Goal: Find specific page/section: Find specific page/section

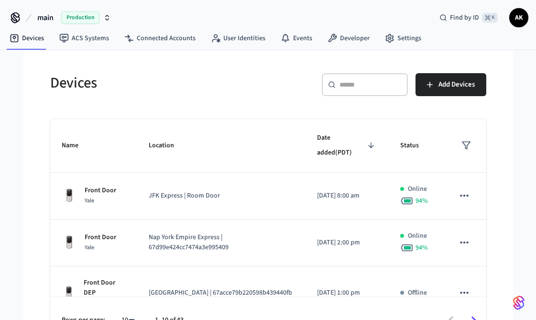
click at [352, 87] on input "text" at bounding box center [371, 85] width 62 height 10
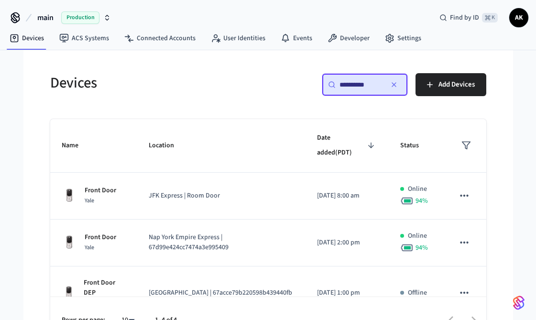
type input "**********"
click at [254, 107] on div "**********" at bounding box center [268, 202] width 451 height 281
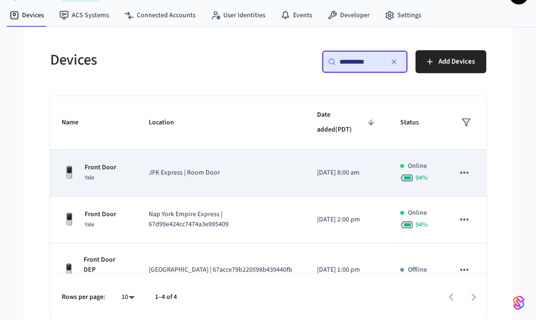
click at [227, 178] on td "JFK Express | Room Door" at bounding box center [221, 173] width 168 height 47
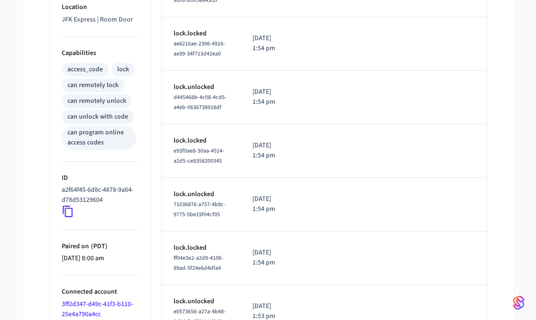
scroll to position [361, 0]
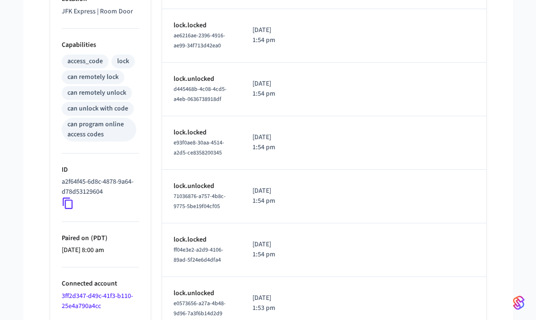
click at [68, 204] on icon at bounding box center [68, 203] width 12 height 12
click at [63, 203] on icon at bounding box center [68, 203] width 10 height 11
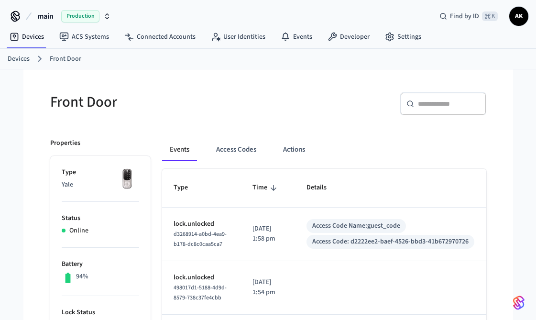
scroll to position [0, 0]
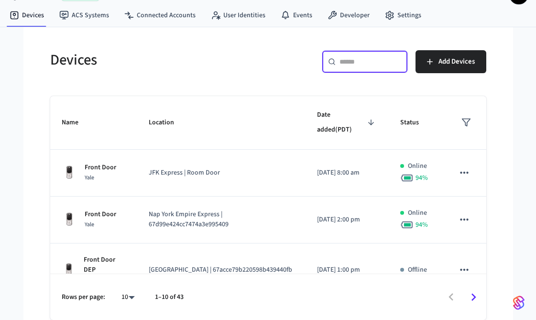
click at [371, 66] on input "text" at bounding box center [371, 62] width 62 height 10
type input "**********"
click at [329, 62] on icon at bounding box center [332, 62] width 8 height 8
click at [285, 53] on div "**********" at bounding box center [380, 65] width 212 height 31
click at [333, 62] on circle at bounding box center [331, 61] width 5 height 5
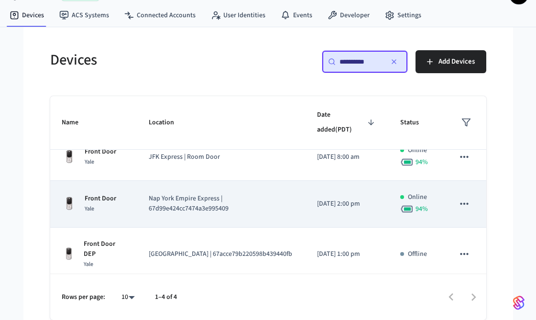
scroll to position [17, 0]
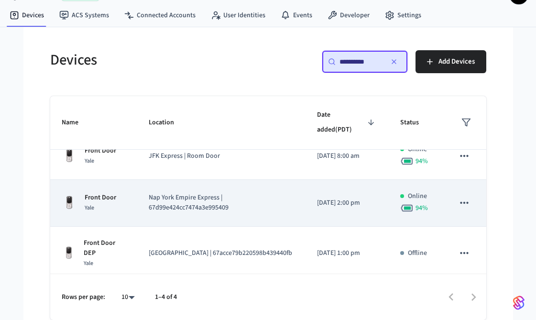
click at [176, 203] on p "Nap York Empire Express | 67d99e424cc7474a3e995409" at bounding box center [221, 203] width 145 height 20
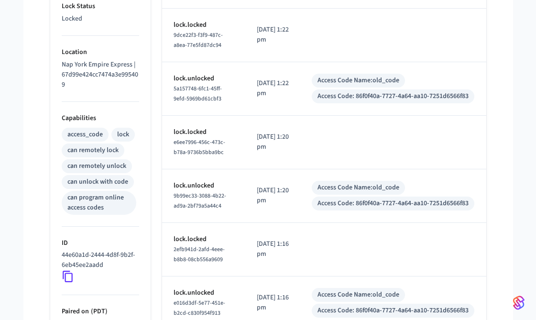
scroll to position [353, 0]
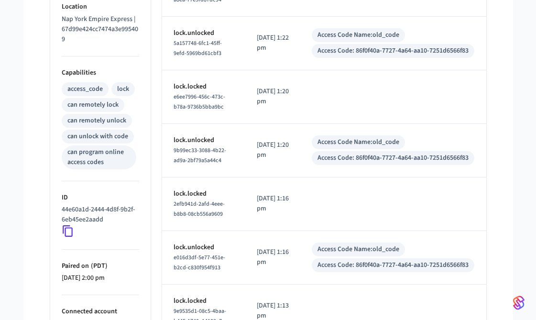
click at [72, 230] on icon at bounding box center [68, 231] width 10 height 11
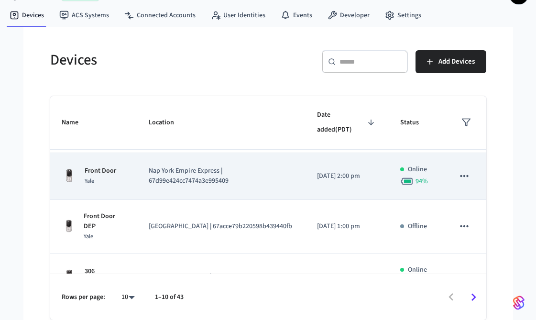
scroll to position [53, 0]
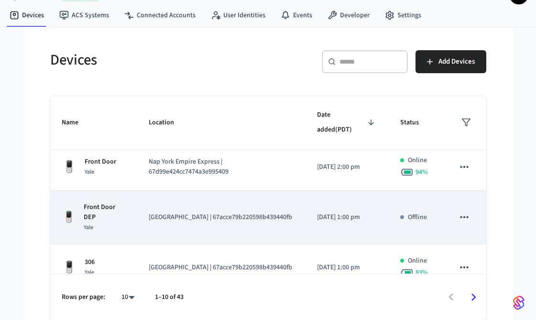
click at [107, 219] on p "Front Door DEP" at bounding box center [105, 212] width 42 height 20
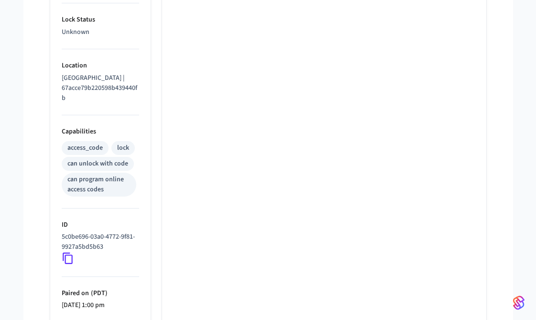
scroll to position [309, 0]
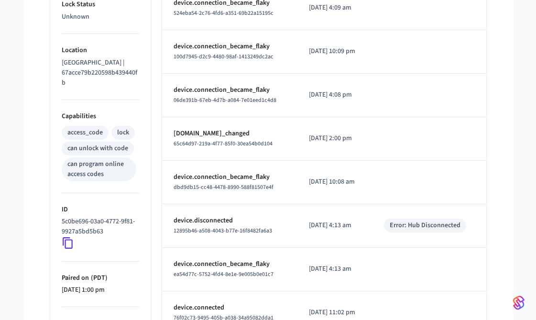
click at [67, 244] on icon at bounding box center [68, 243] width 12 height 12
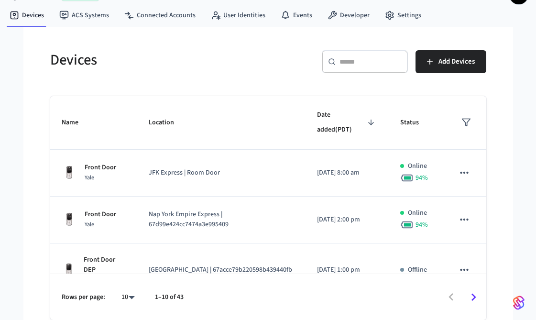
scroll to position [23, 0]
click at [379, 58] on input "text" at bounding box center [371, 62] width 62 height 10
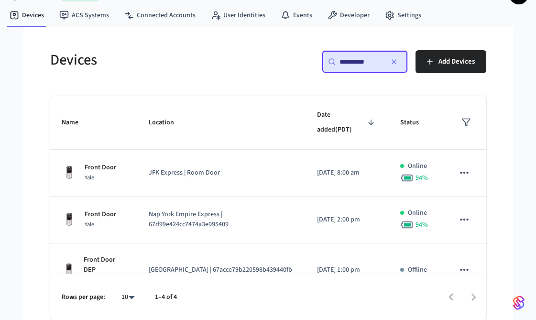
type input "**********"
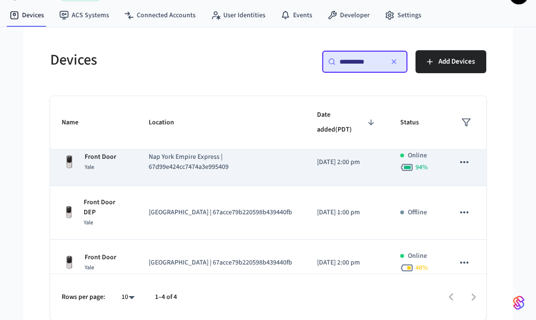
scroll to position [70, 0]
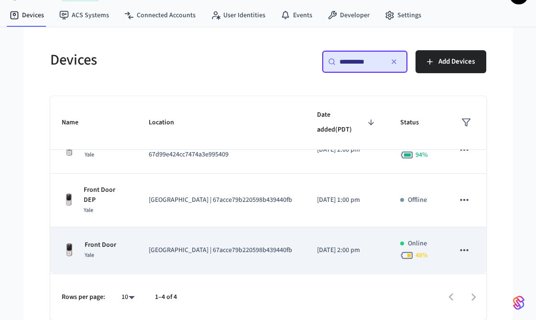
click at [100, 245] on p "Front Door" at bounding box center [101, 245] width 32 height 10
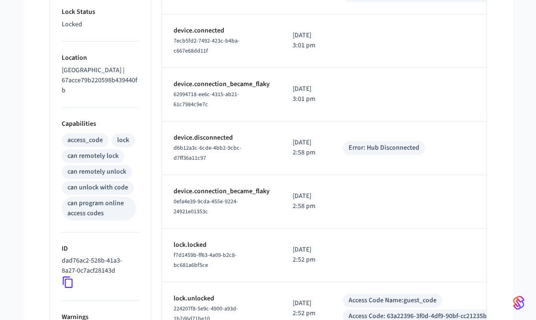
scroll to position [340, 0]
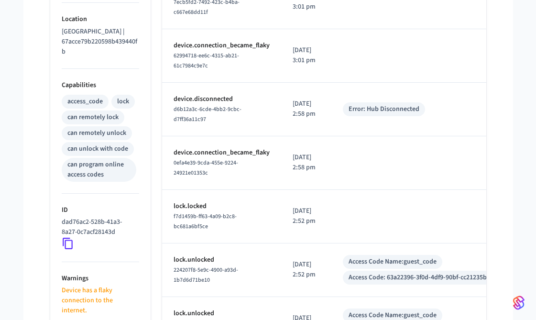
click at [69, 241] on icon at bounding box center [68, 243] width 10 height 11
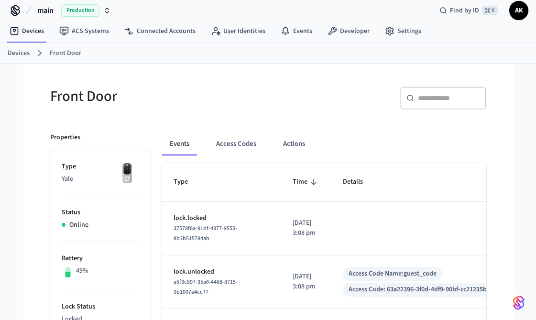
scroll to position [0, 0]
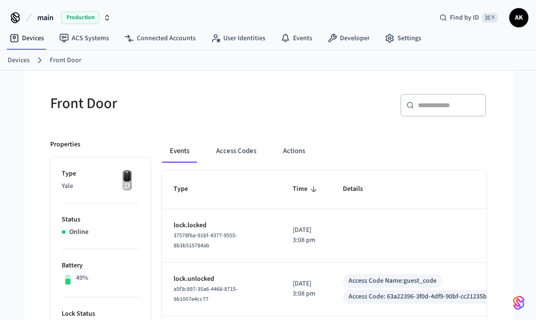
click at [448, 105] on input "text" at bounding box center [449, 105] width 62 height 10
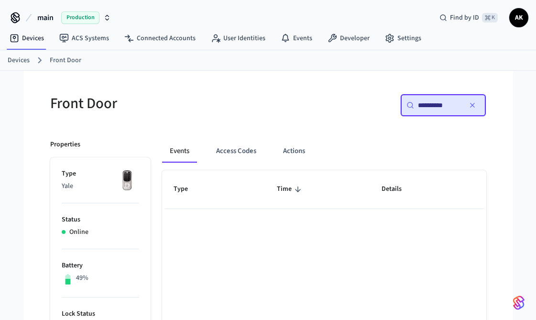
type input "**********"
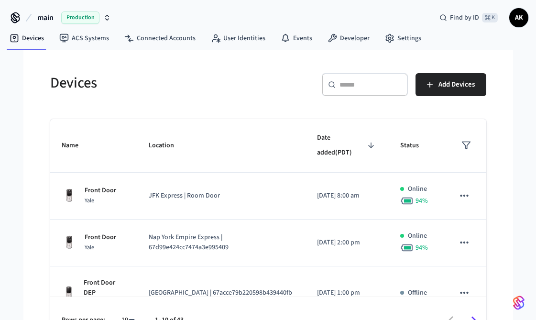
scroll to position [23, 0]
click at [366, 87] on input "text" at bounding box center [371, 85] width 62 height 10
type input "*"
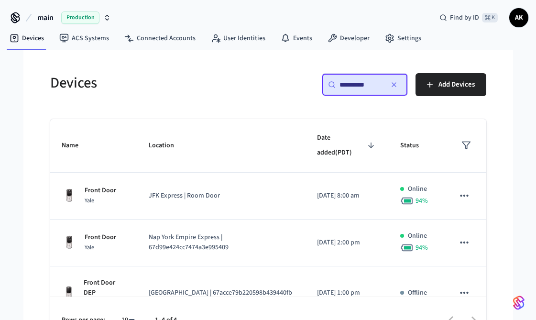
type input "**********"
click at [250, 84] on h5 "Devices" at bounding box center [156, 83] width 212 height 20
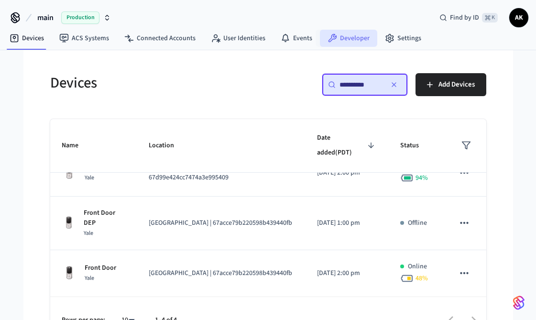
click at [344, 40] on link "Developer" at bounding box center [348, 38] width 57 height 17
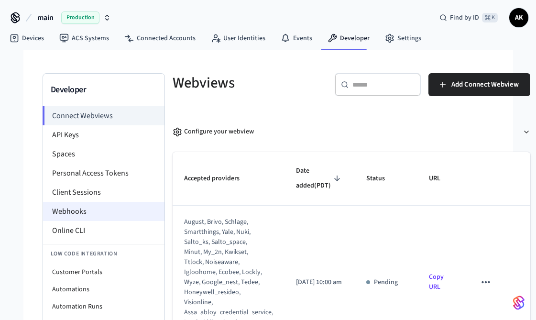
click at [90, 207] on li "Webhooks" at bounding box center [103, 211] width 121 height 19
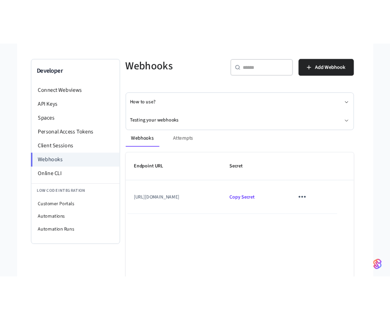
scroll to position [53, 0]
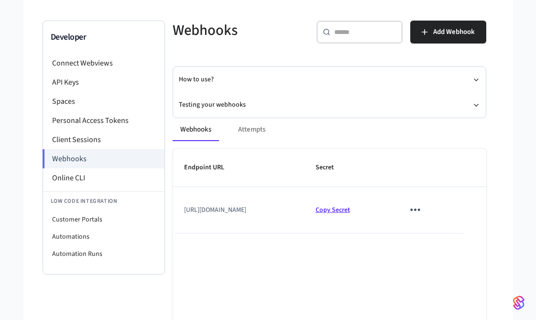
click at [350, 214] on span "Copy Secret" at bounding box center [333, 210] width 34 height 10
